Goal: Transaction & Acquisition: Purchase product/service

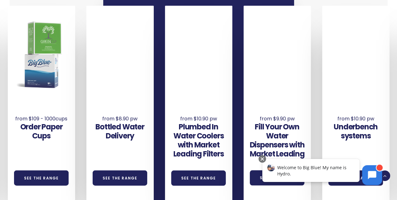
scroll to position [393, 0]
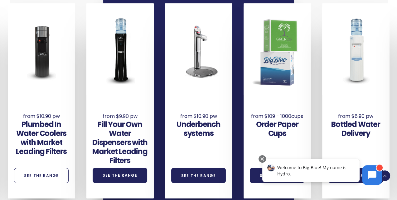
click at [41, 168] on link "See the Range" at bounding box center [41, 175] width 55 height 15
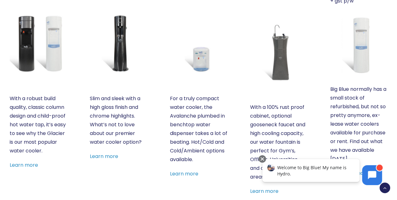
scroll to position [288, 0]
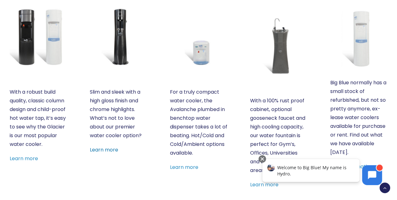
click at [114, 151] on link "Learn more" at bounding box center [104, 150] width 28 height 7
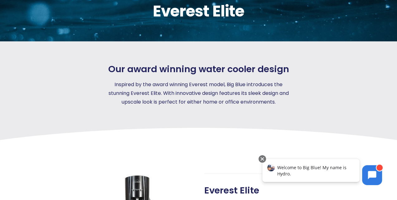
scroll to position [62, 0]
